Goal: Communication & Community: Answer question/provide support

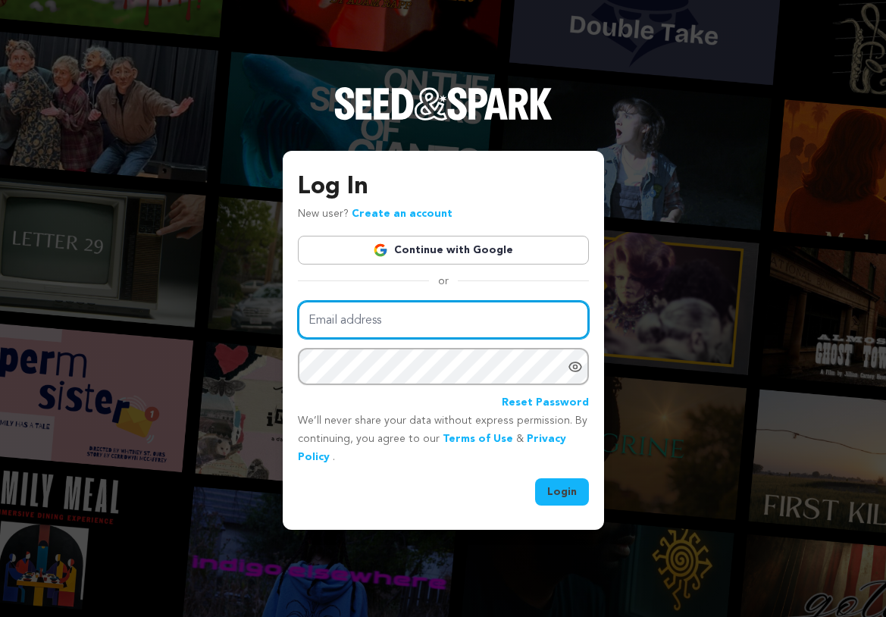
click at [445, 326] on input "Email address" at bounding box center [443, 320] width 291 height 39
type input "justin.p.maine@gmail.com"
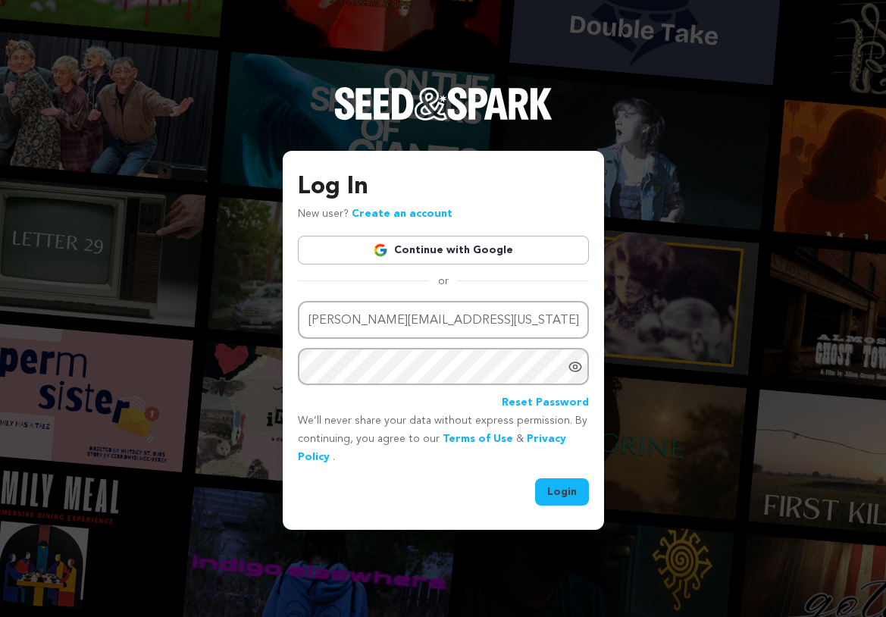
click at [562, 502] on button "Login" at bounding box center [562, 491] width 54 height 27
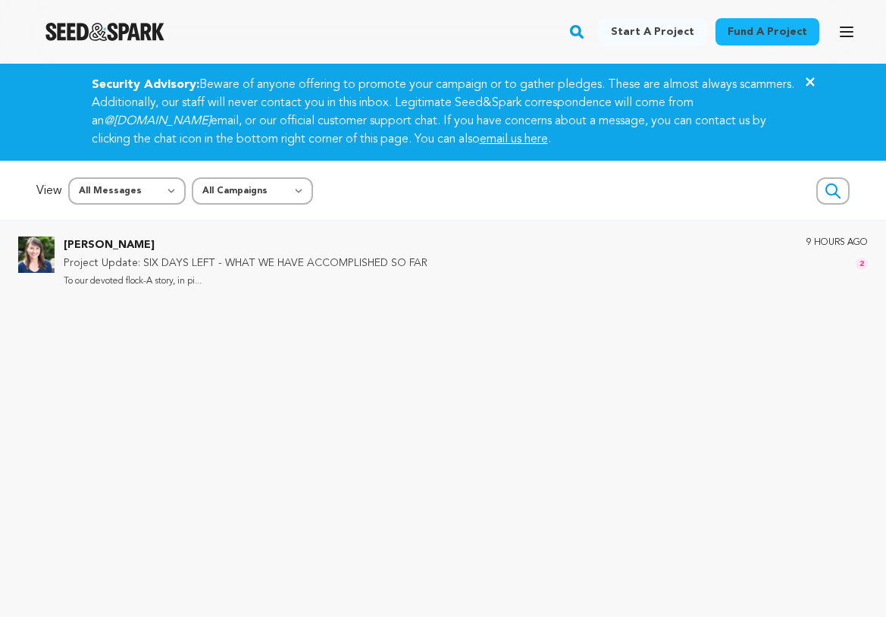
click at [809, 83] on icon at bounding box center [810, 81] width 8 height 8
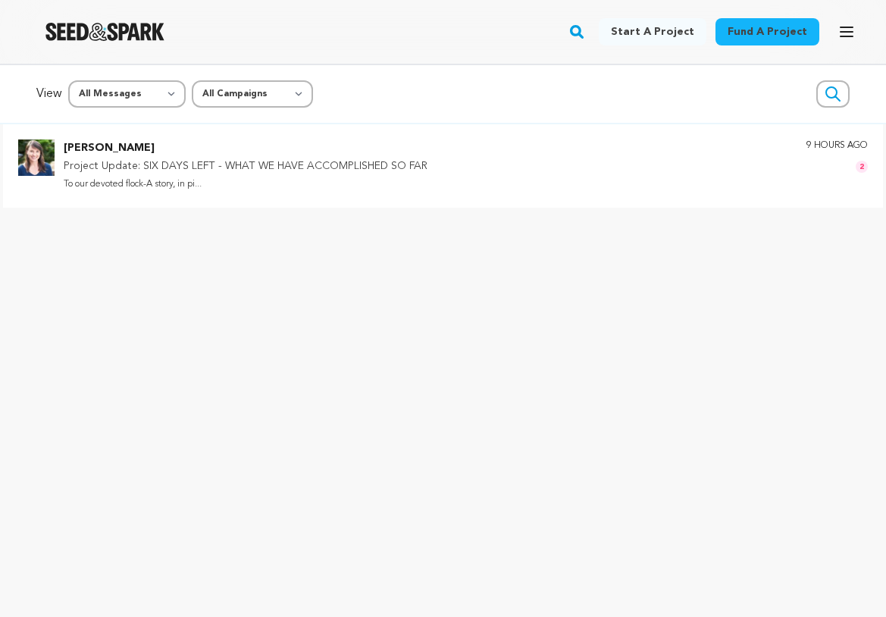
click at [192, 152] on p "[PERSON_NAME]" at bounding box center [246, 148] width 364 height 18
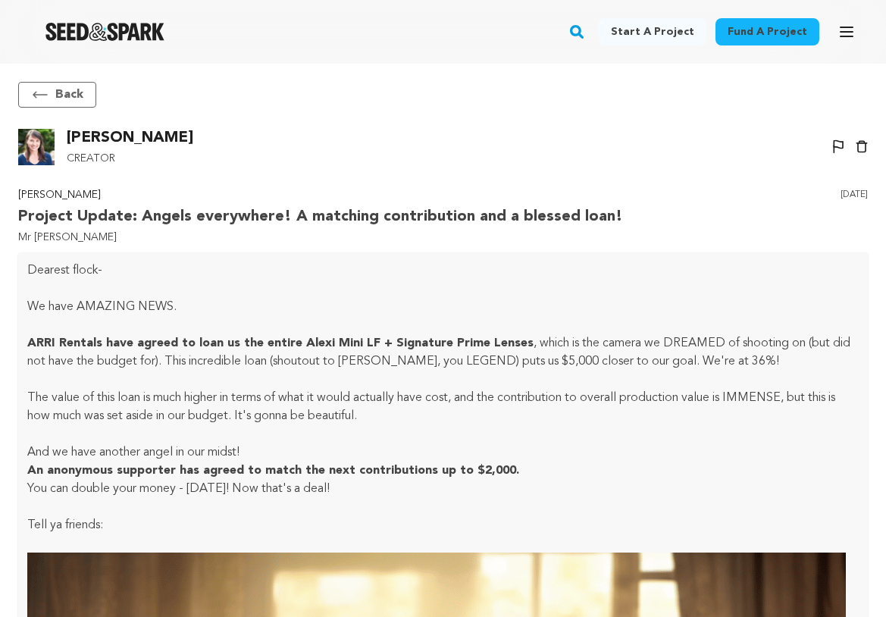
click at [99, 38] on img "Seed&Spark Homepage" at bounding box center [104, 32] width 119 height 18
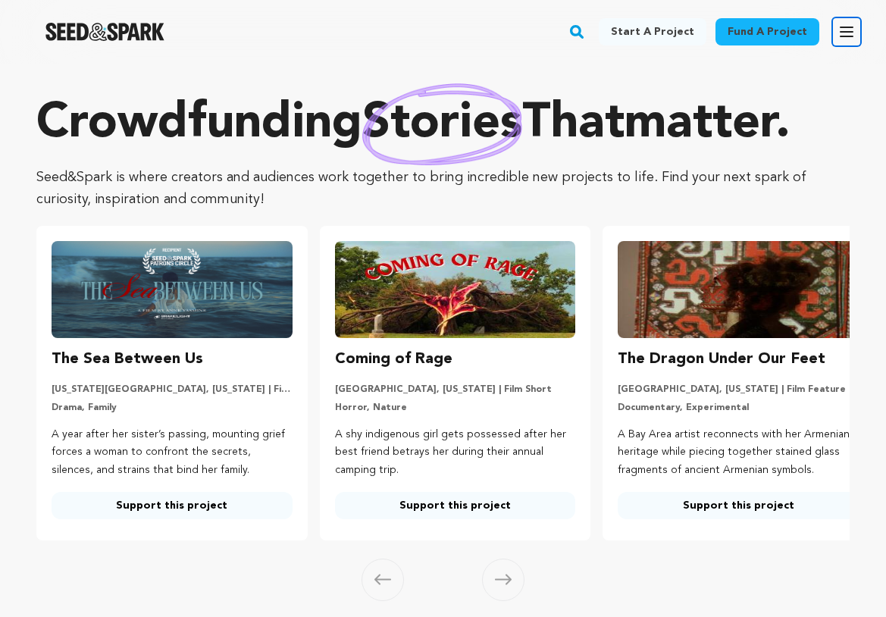
click at [850, 27] on icon "button" at bounding box center [846, 31] width 12 height 9
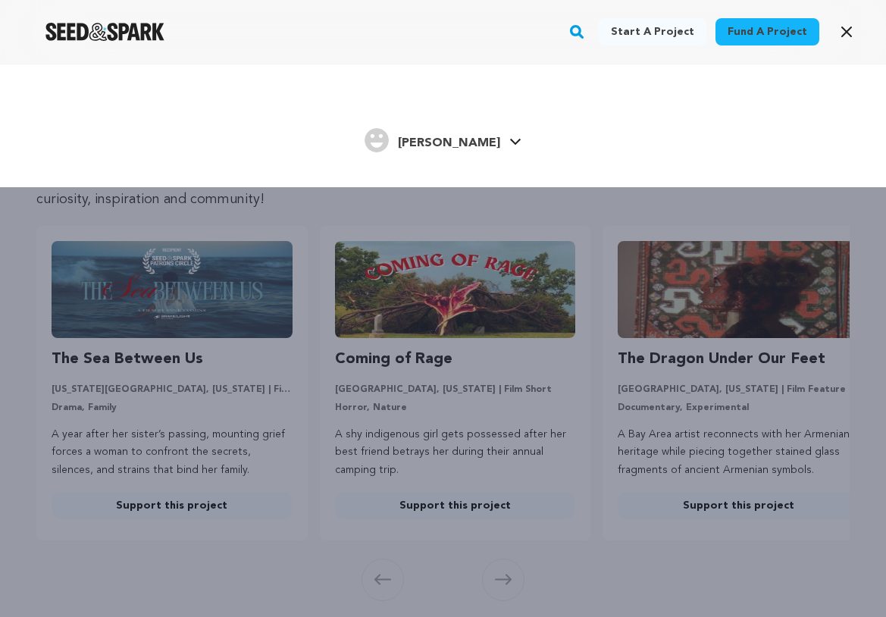
click at [499, 138] on div "Justin M. Justin M." at bounding box center [442, 141] width 795 height 32
click at [509, 139] on icon at bounding box center [515, 142] width 12 height 8
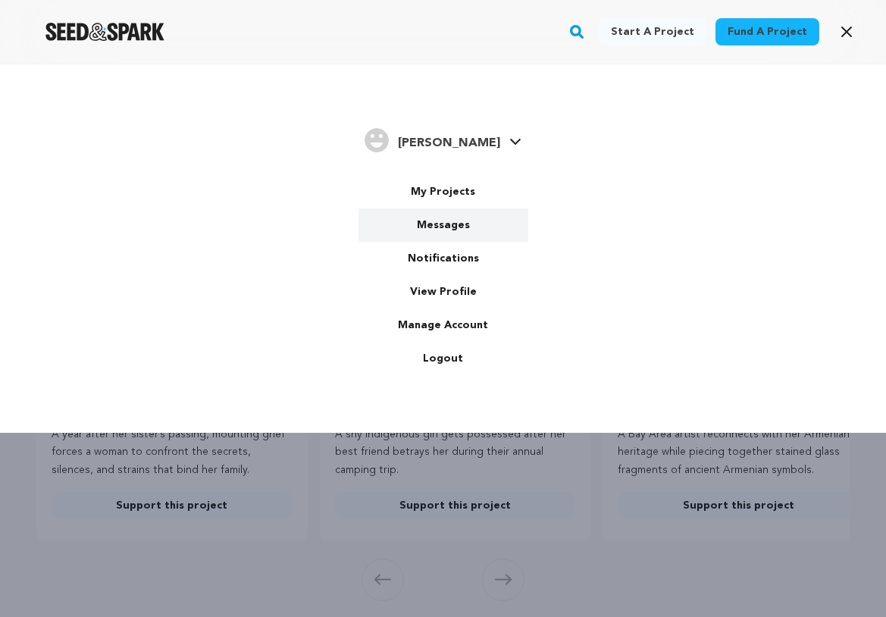
click at [461, 225] on link "Messages" at bounding box center [443, 224] width 170 height 33
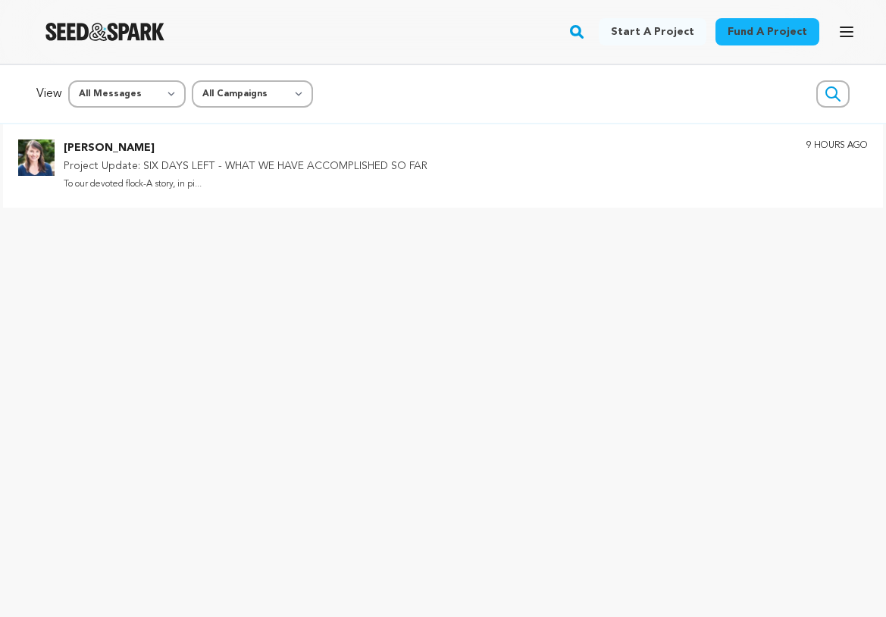
click at [407, 171] on p "Project Update: SIX DAYS LEFT - WHAT WE HAVE ACCOMPLISHED SO FAR" at bounding box center [246, 167] width 364 height 18
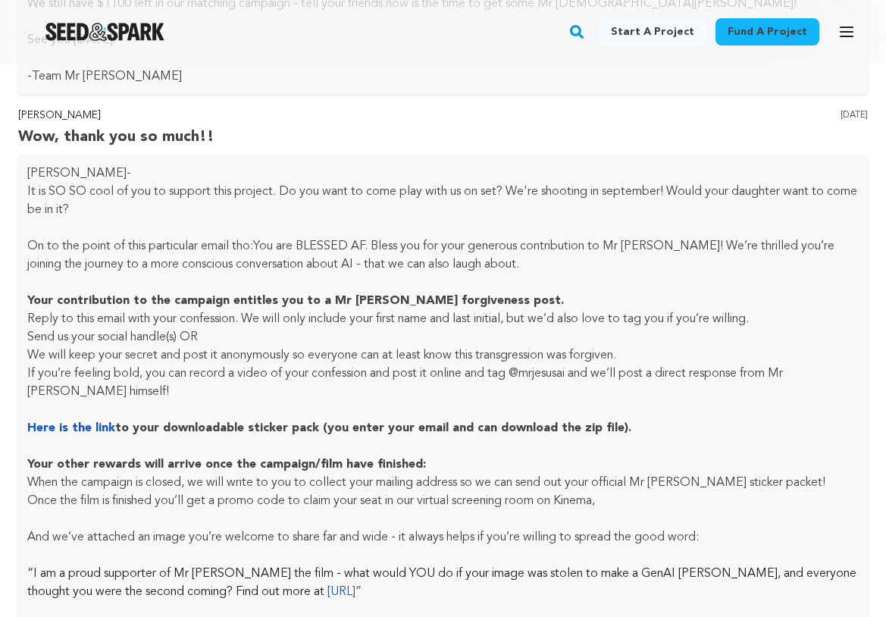
scroll to position [2996, 0]
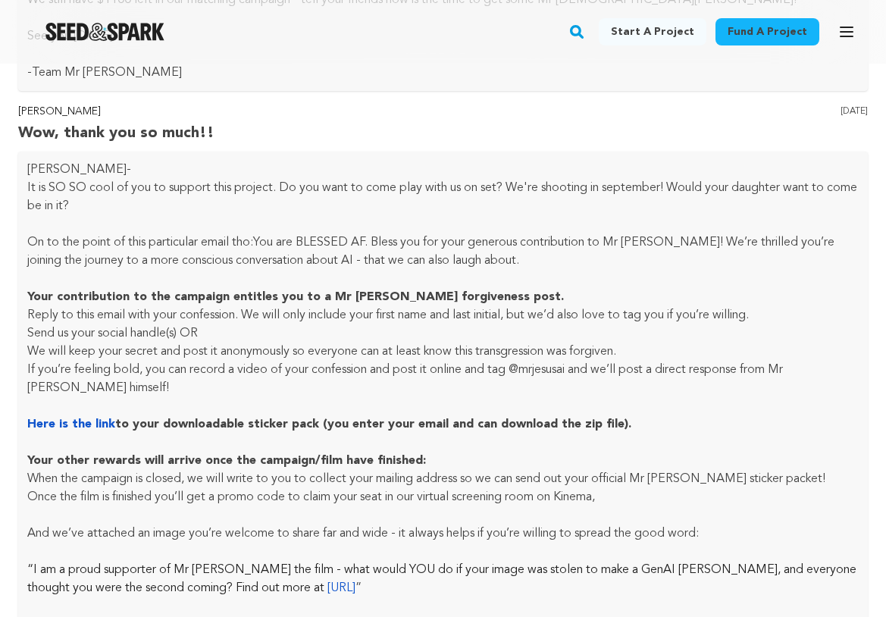
click at [286, 211] on p "It is SO SO cool of you to support this project. Do you want to come play with …" at bounding box center [442, 197] width 831 height 36
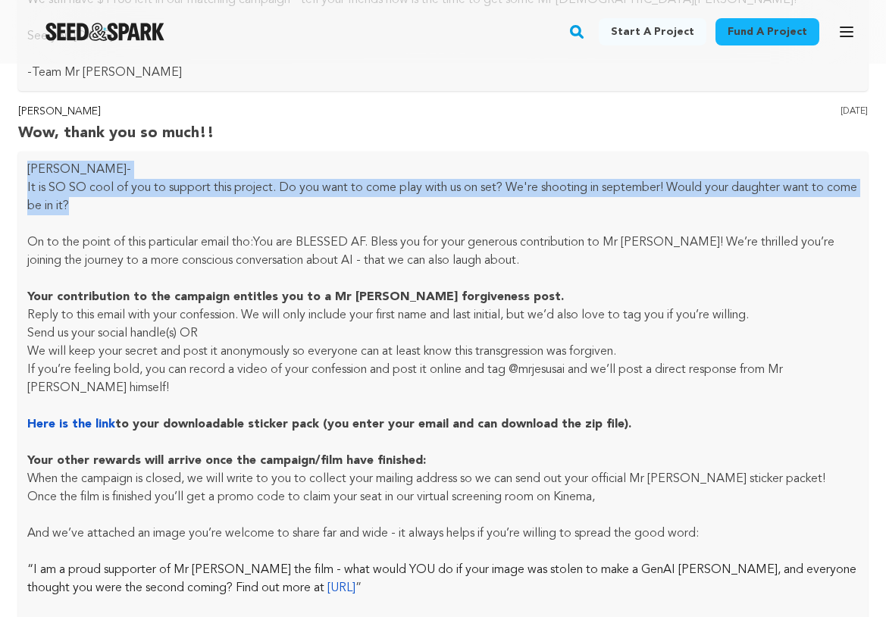
drag, startPoint x: 259, startPoint y: 208, endPoint x: 20, endPoint y: 175, distance: 241.7
click at [20, 175] on div "Justin- It is SO SO cool of you to support this project. Do you want to come pl…" at bounding box center [443, 425] width 850 height 546
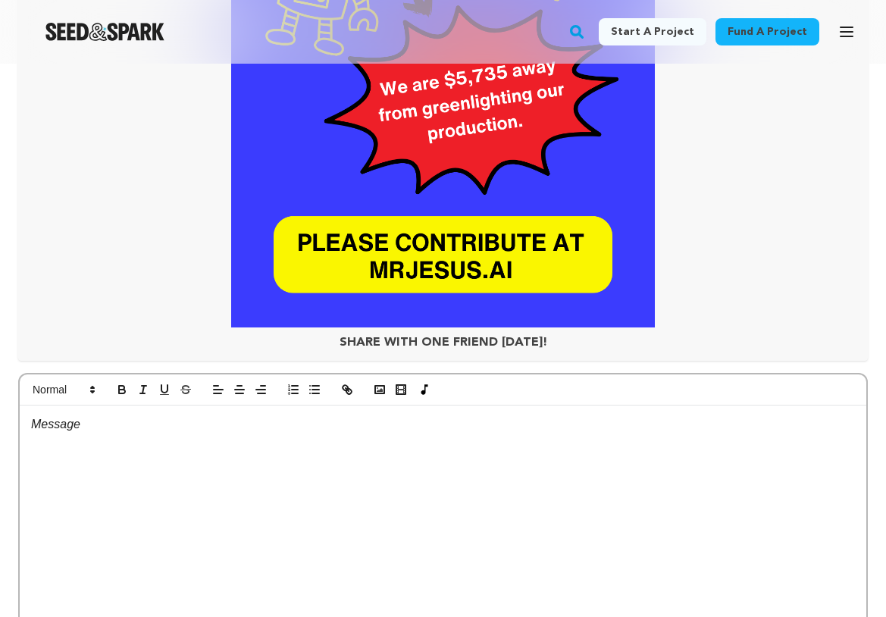
scroll to position [10289, 0]
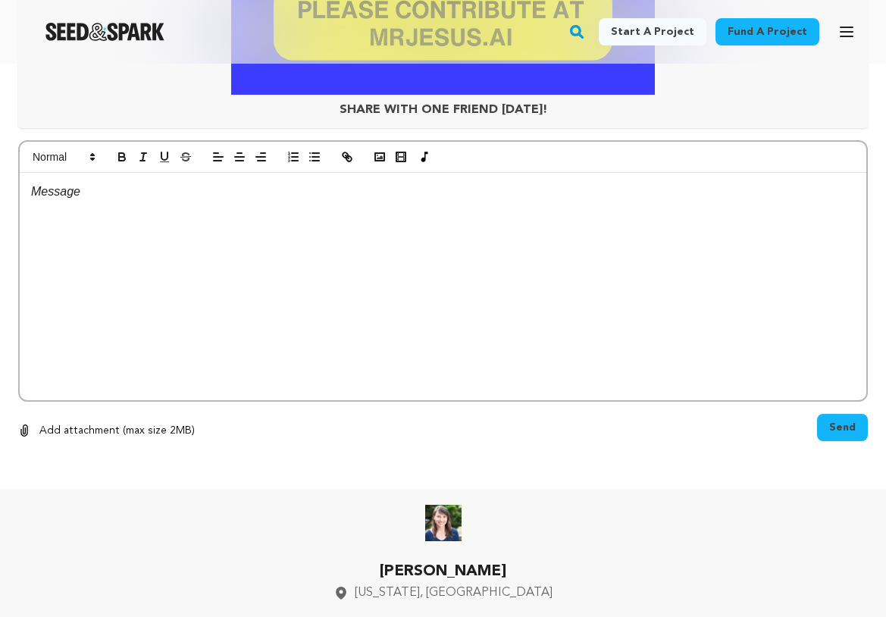
click at [331, 221] on div at bounding box center [443, 286] width 847 height 227
